Goal: Task Accomplishment & Management: Use online tool/utility

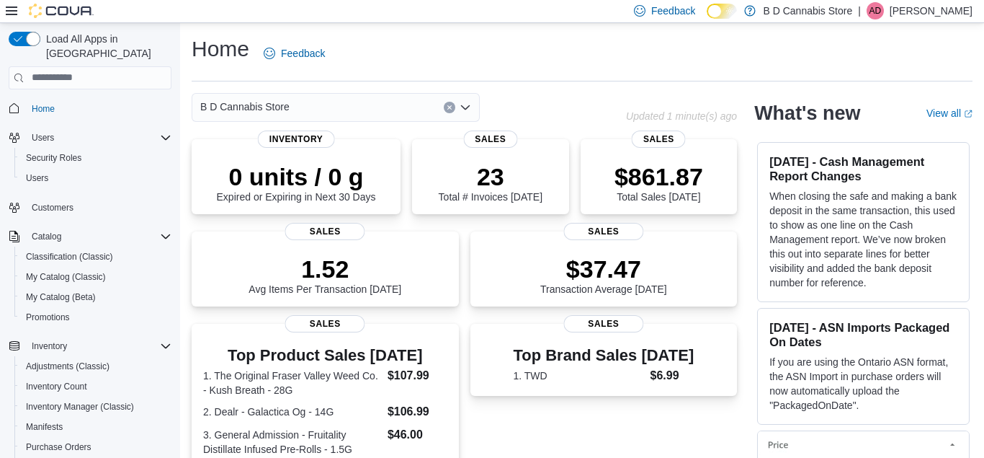
click at [2, 378] on div "Load All Apps in New Hub Home Users Security Roles Users Customers Catalog Clas…" at bounding box center [90, 243] width 180 height 440
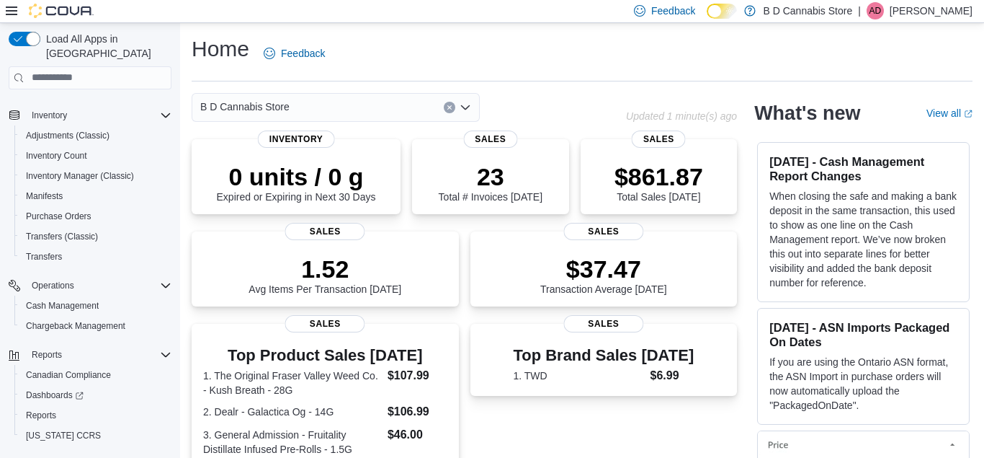
scroll to position [244, 0]
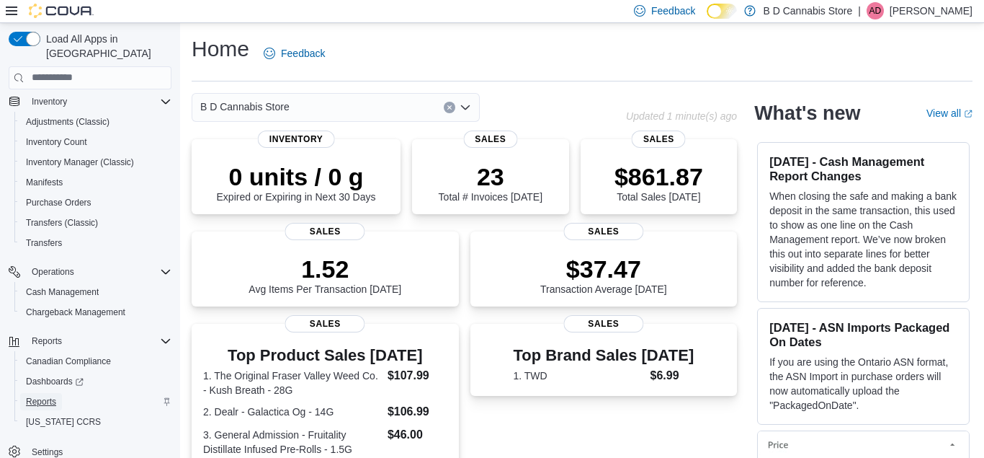
click at [61, 393] on link "Reports" at bounding box center [41, 401] width 42 height 17
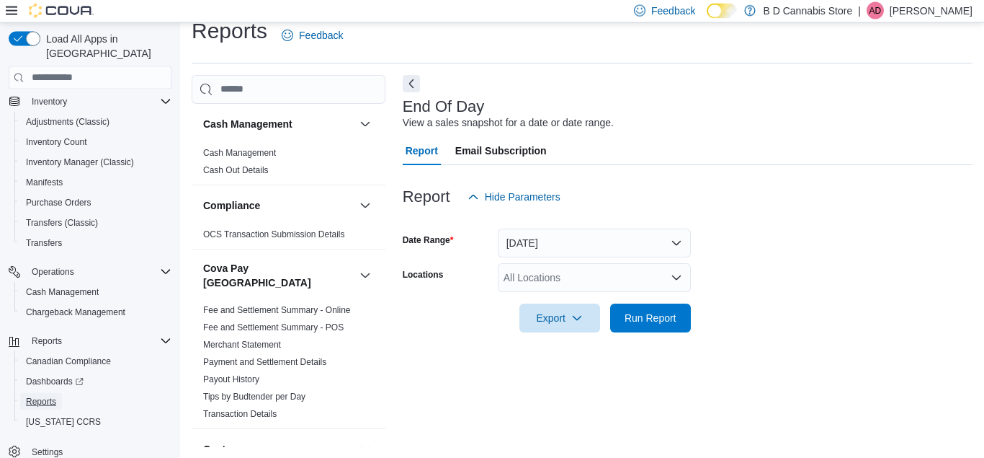
scroll to position [19, 0]
click at [656, 280] on div "All Locations" at bounding box center [594, 276] width 193 height 29
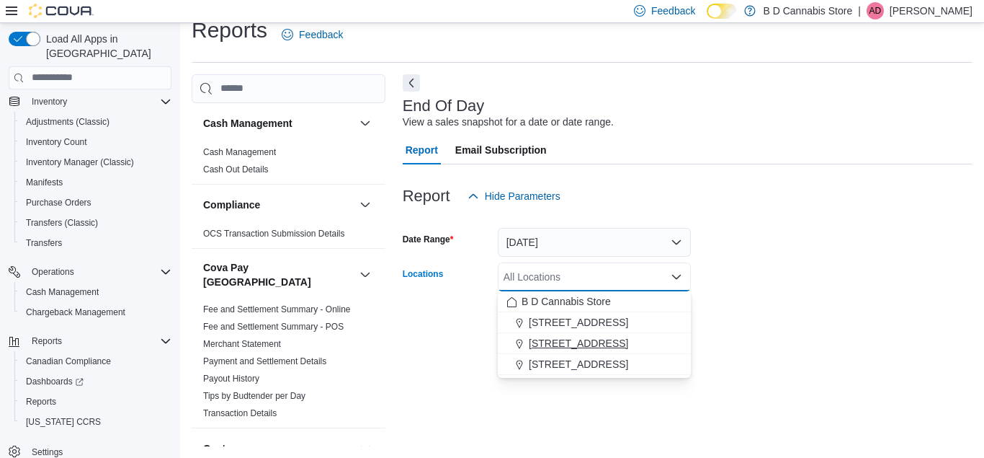
click at [635, 349] on div "[STREET_ADDRESS]" at bounding box center [595, 343] width 176 height 14
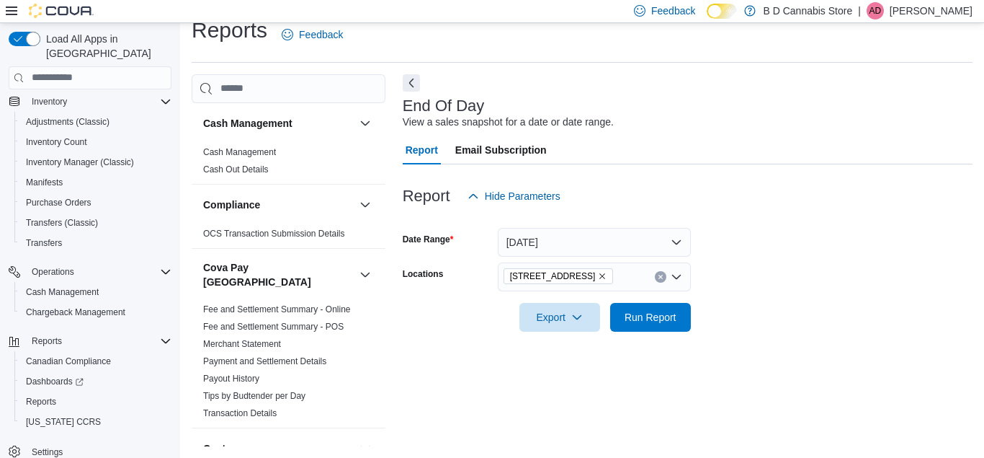
click at [767, 309] on form "Date Range [DATE] Locations [STREET_ADDRESS] Export Run Report" at bounding box center [688, 270] width 570 height 121
click at [675, 321] on span "Run Report" at bounding box center [651, 316] width 52 height 14
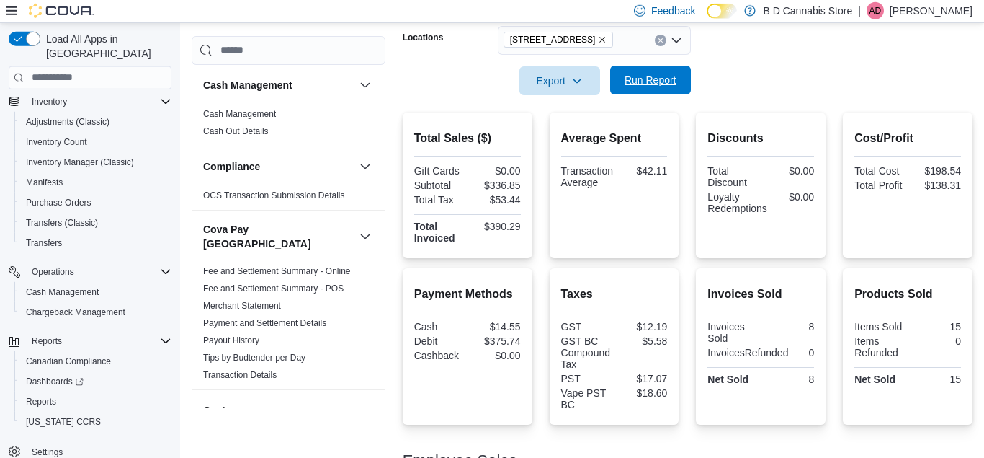
scroll to position [276, 0]
